Goal: Navigation & Orientation: Go to known website

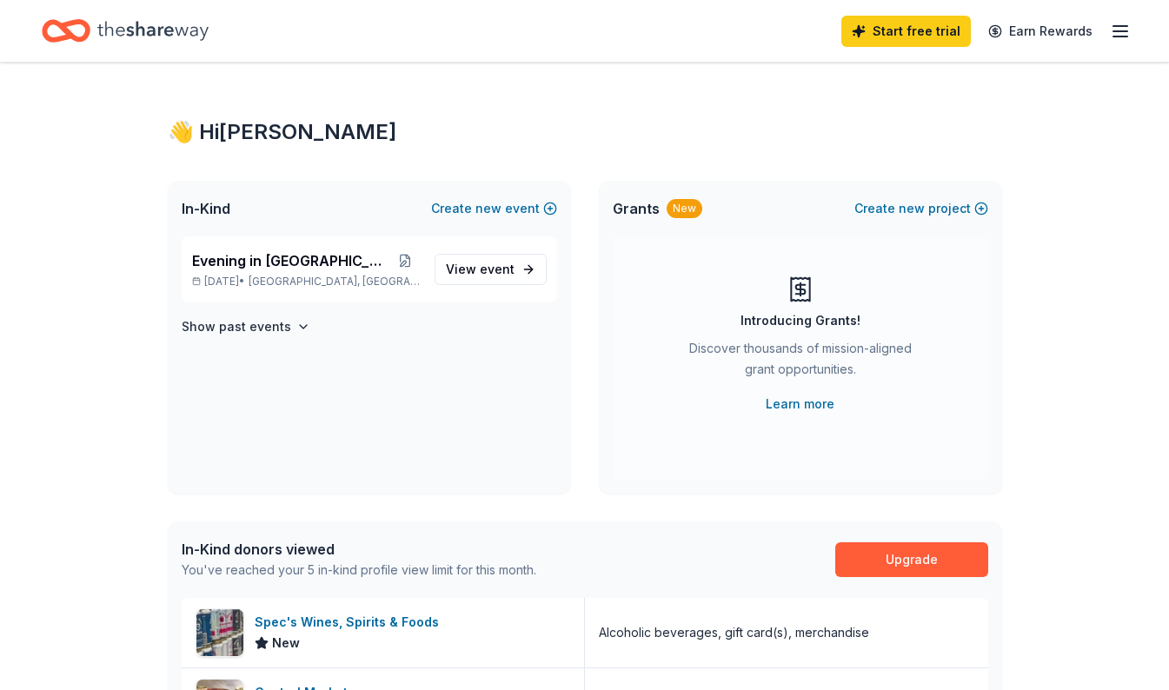
click at [1120, 32] on icon "button" at bounding box center [1120, 31] width 21 height 21
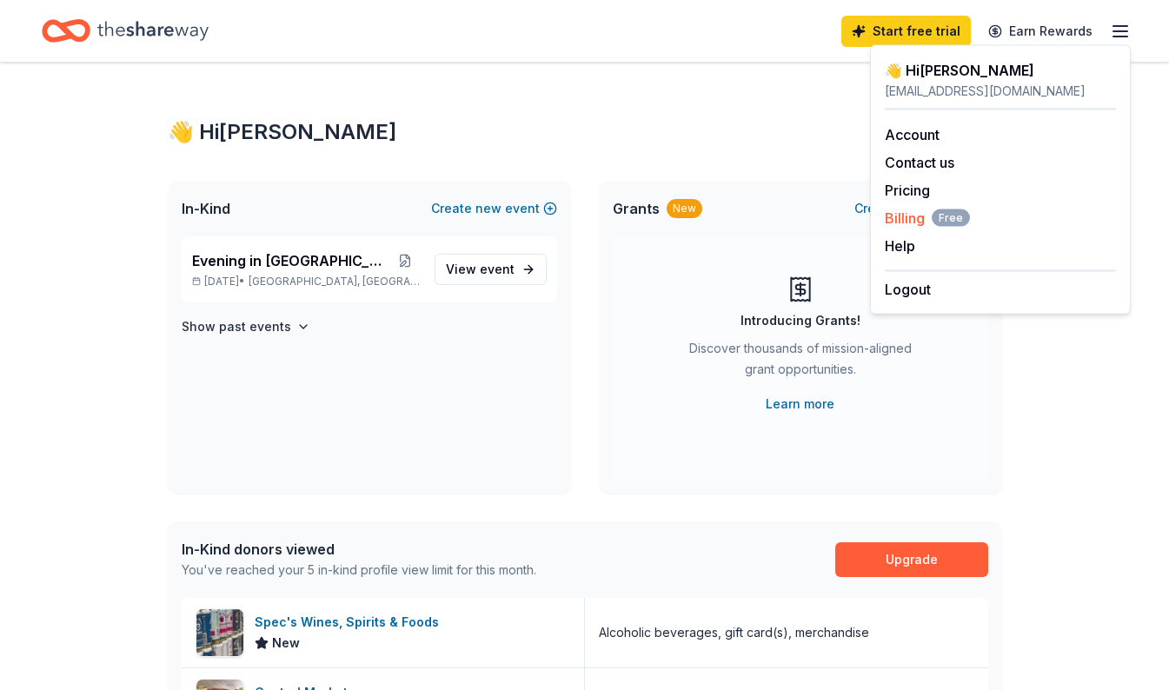
click at [988, 219] on div "Billing Free" at bounding box center [1000, 218] width 231 height 21
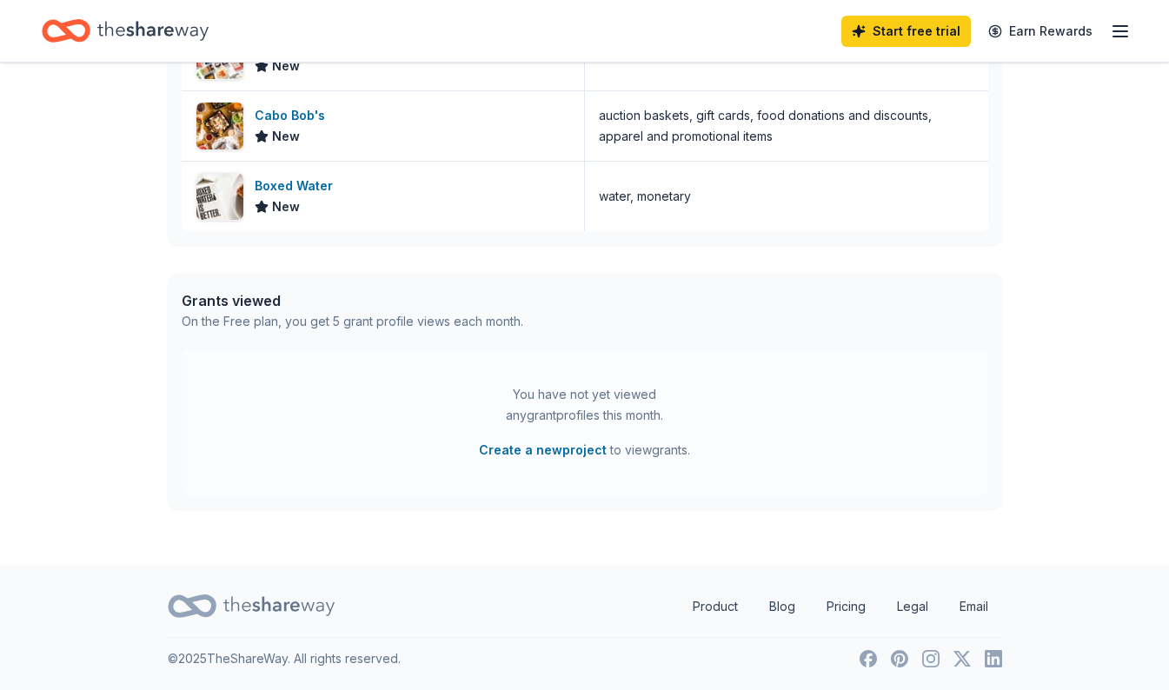
scroll to position [114, 0]
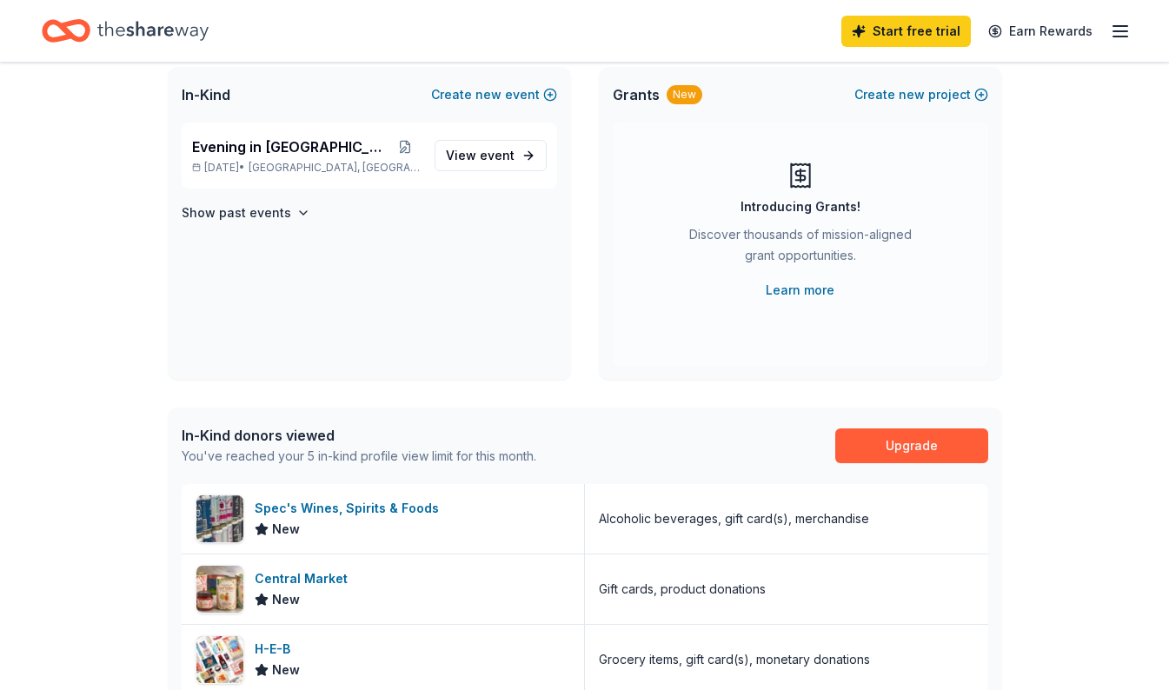
click at [169, 34] on icon "Home" at bounding box center [152, 30] width 111 height 19
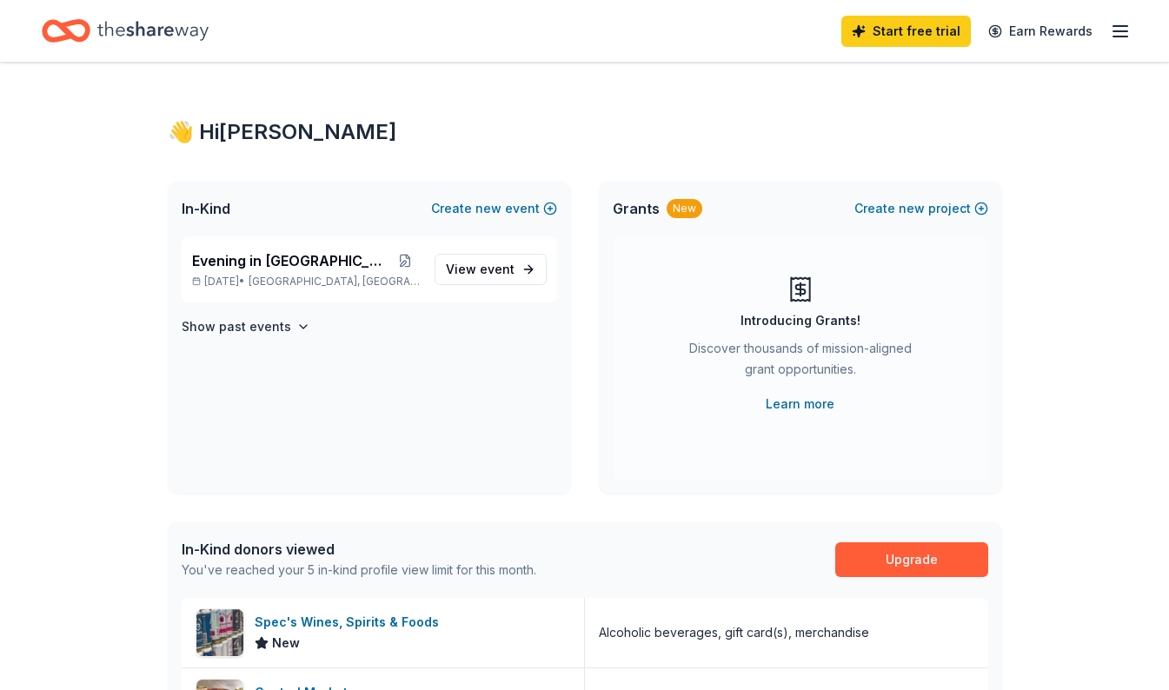
click at [1113, 26] on line "button" at bounding box center [1120, 26] width 14 height 0
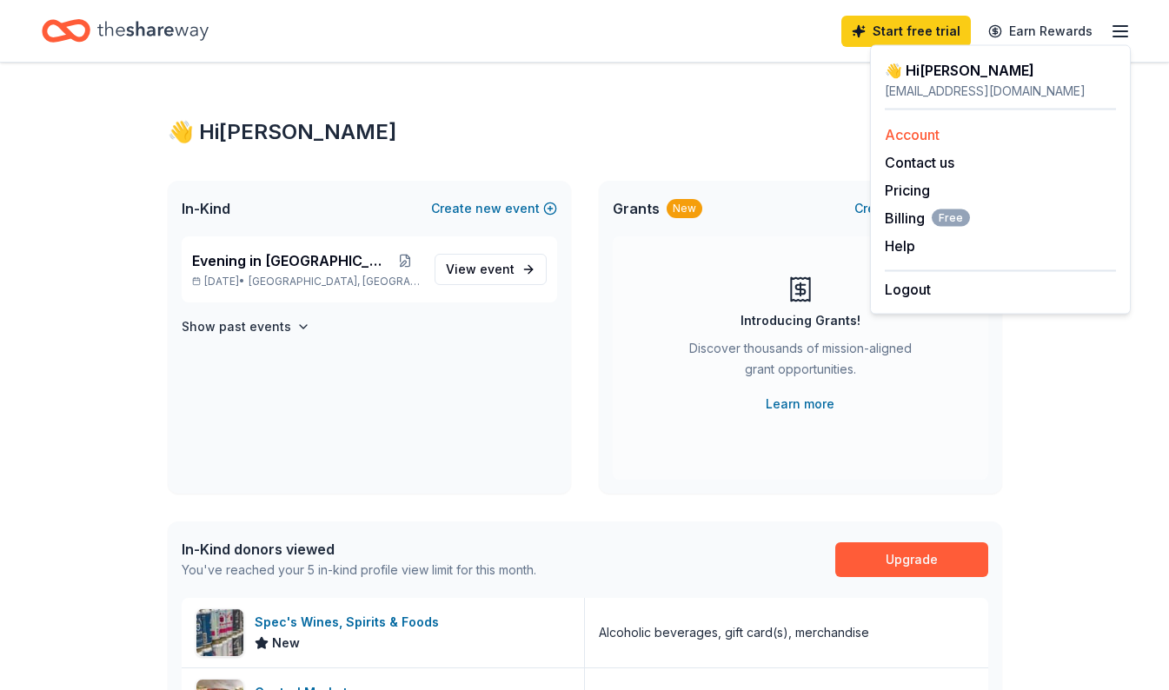
click at [920, 136] on link "Account" at bounding box center [912, 134] width 55 height 17
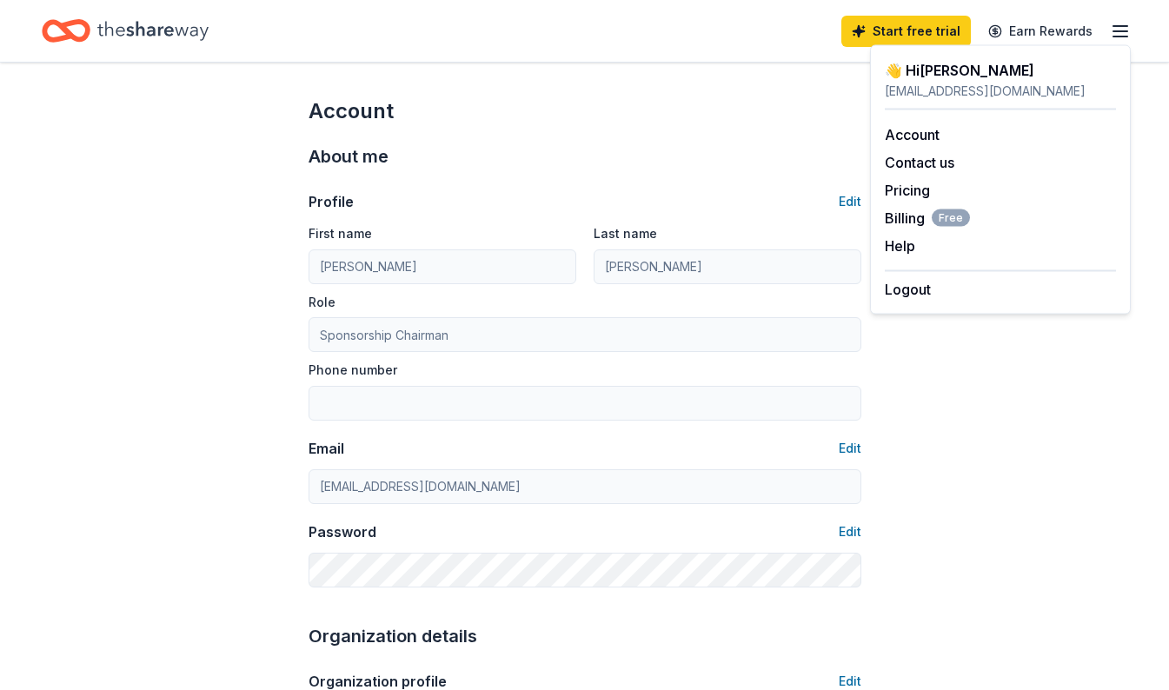
click at [1117, 26] on line "button" at bounding box center [1120, 26] width 14 height 0
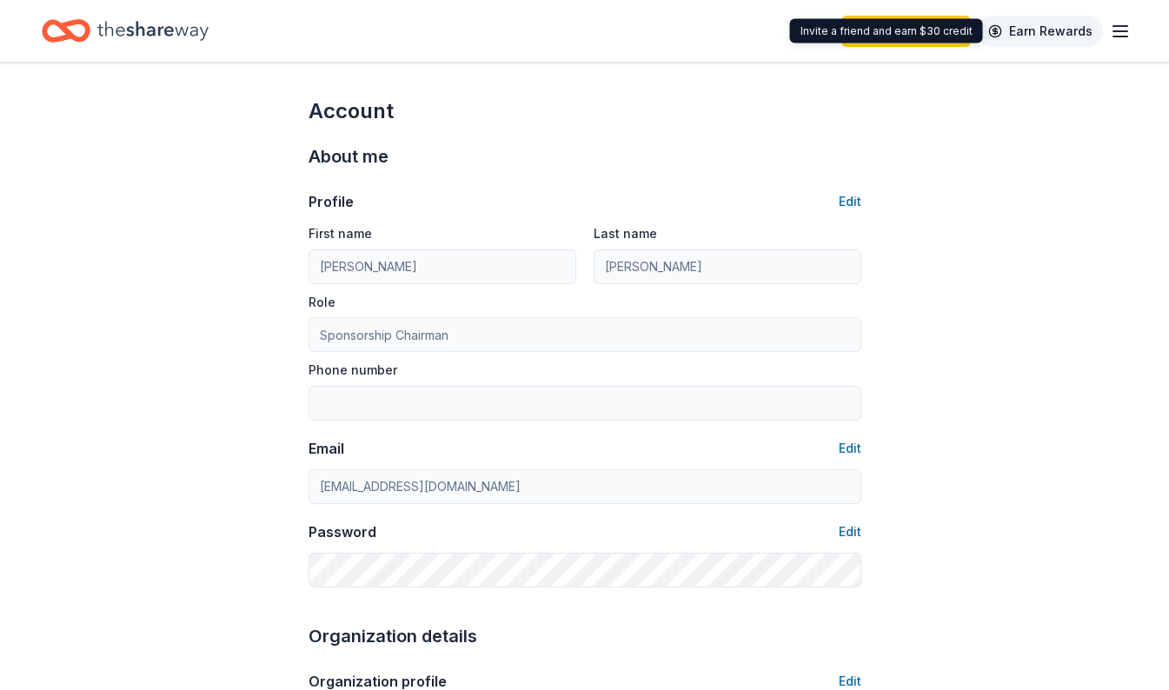
click at [1038, 22] on link "Earn Rewards" at bounding box center [1040, 31] width 125 height 31
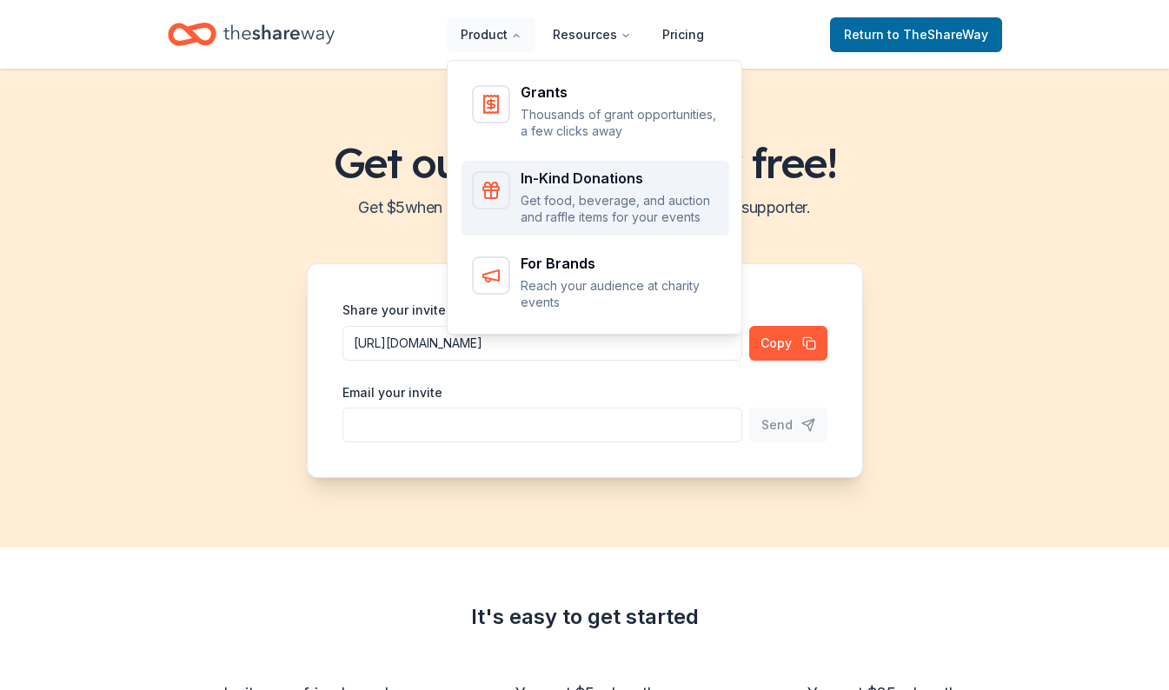
click at [551, 190] on div "In-Kind Donations Get food, beverage, and auction and raffle items for your eve…" at bounding box center [619, 198] width 198 height 55
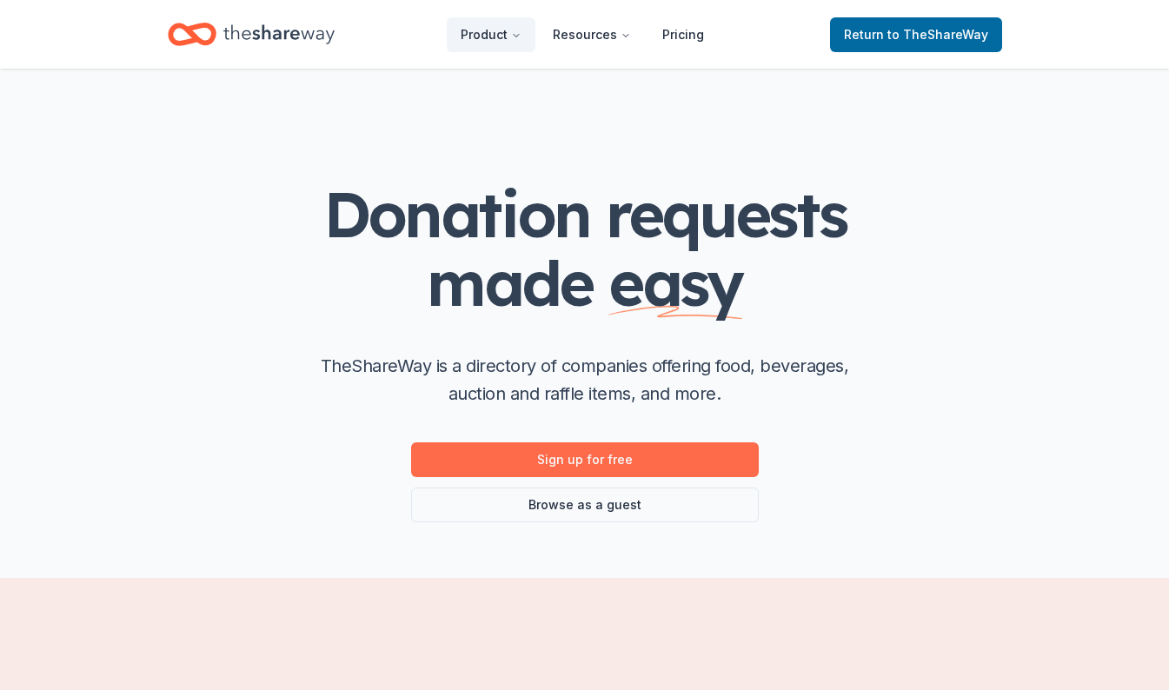
click at [650, 461] on link "Sign up for free" at bounding box center [585, 459] width 348 height 35
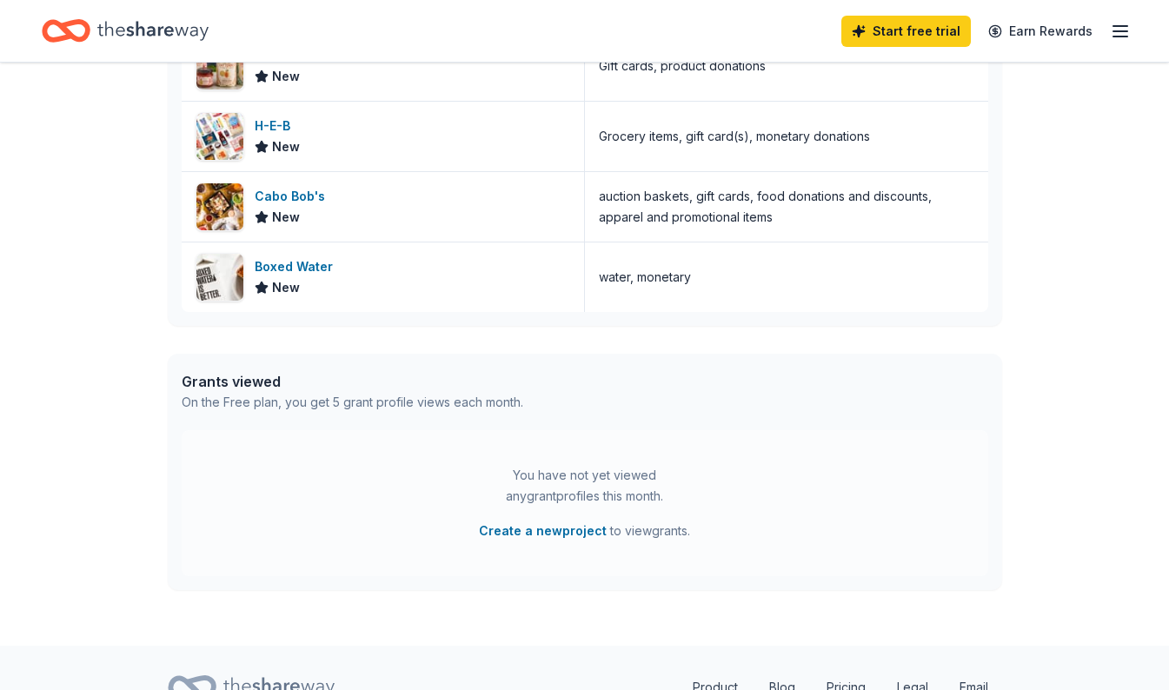
scroll to position [718, 0]
